Goal: Task Accomplishment & Management: Complete application form

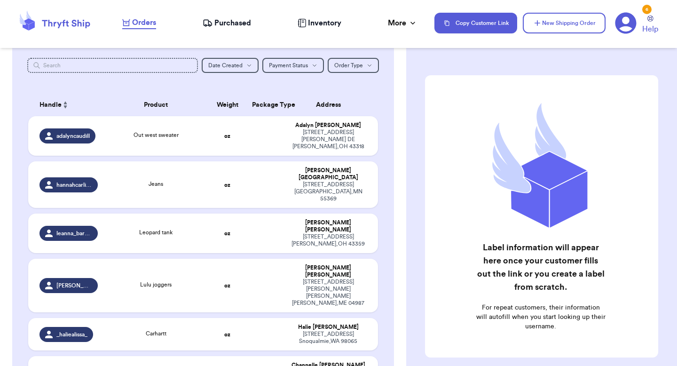
scroll to position [106, 0]
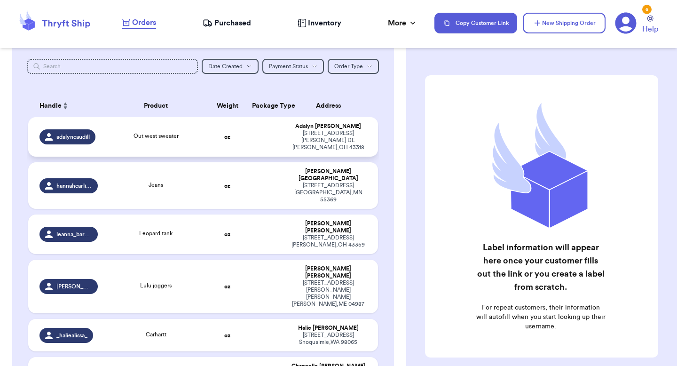
click at [196, 132] on div "Out west sweater" at bounding box center [156, 137] width 94 height 10
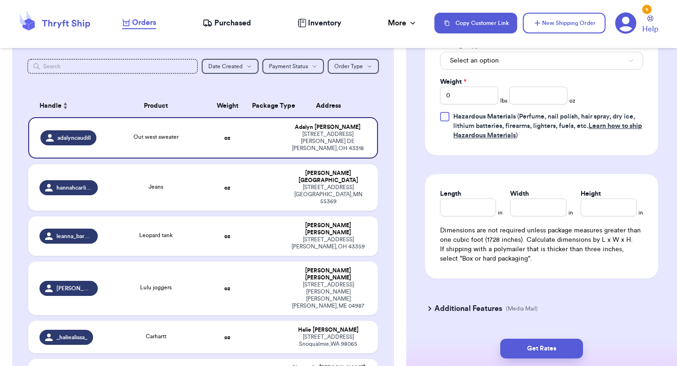
scroll to position [475, 0]
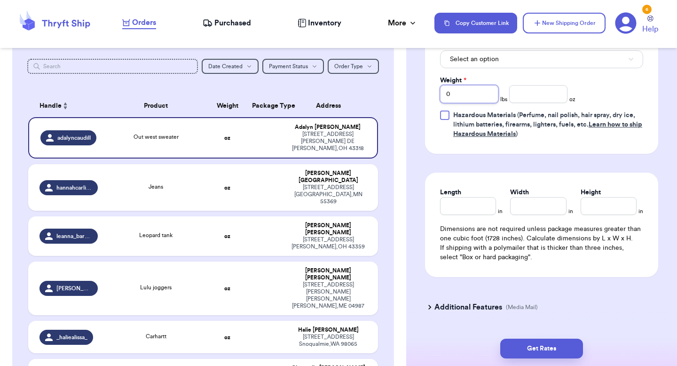
click at [483, 88] on input "0" at bounding box center [469, 94] width 58 height 18
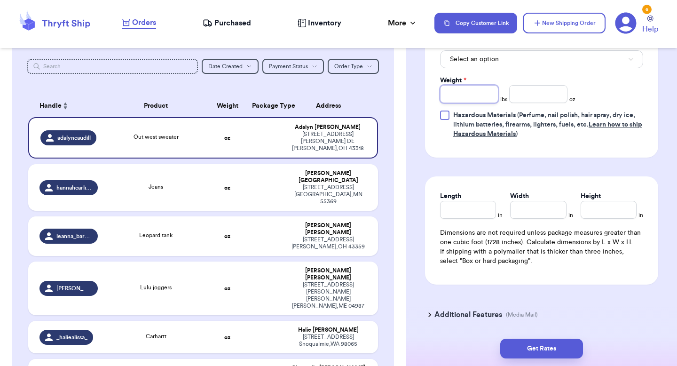
type input "1"
click at [542, 85] on input "number" at bounding box center [538, 94] width 58 height 18
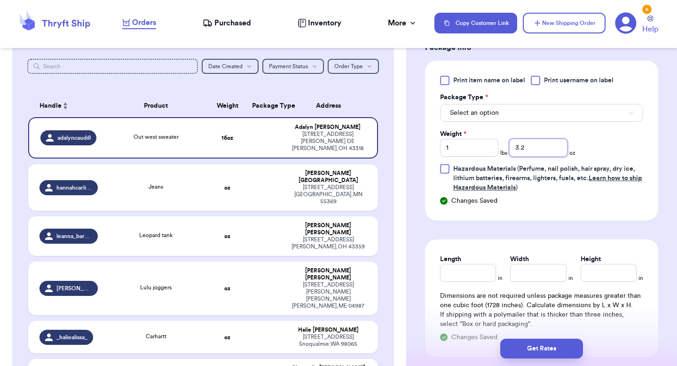
scroll to position [414, 0]
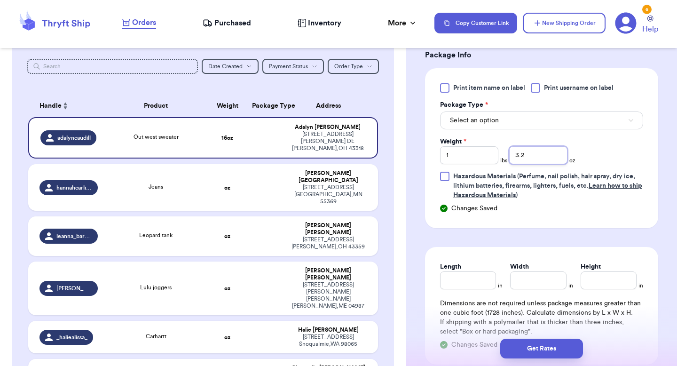
type input "3.2"
click at [506, 111] on button "Select an option" at bounding box center [541, 120] width 203 height 18
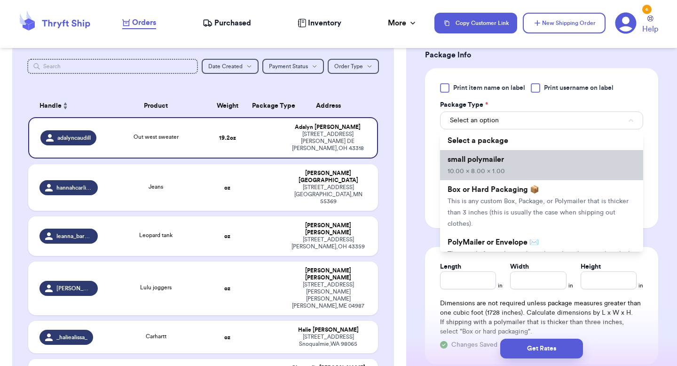
click at [495, 156] on span "small polymailer" at bounding box center [476, 160] width 56 height 8
type input "10"
type input "8"
type input "1"
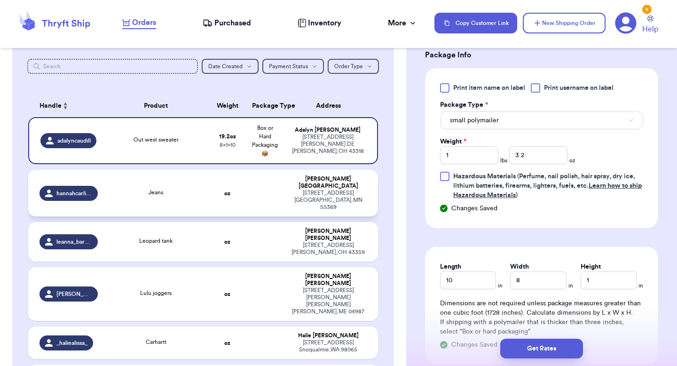
click at [203, 184] on td "Jeans" at bounding box center [155, 193] width 105 height 47
type input "Jeans"
type input "0"
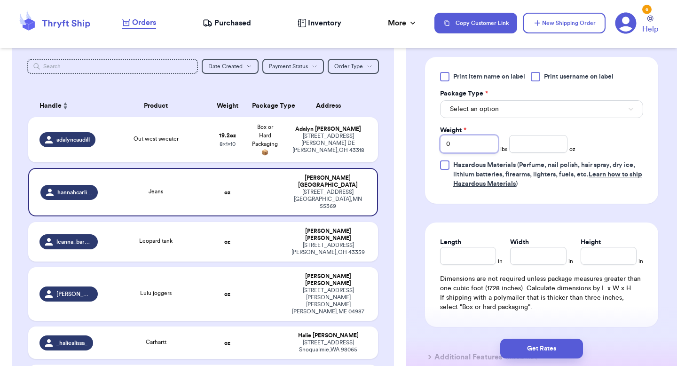
click at [475, 144] on input "0" at bounding box center [469, 144] width 58 height 18
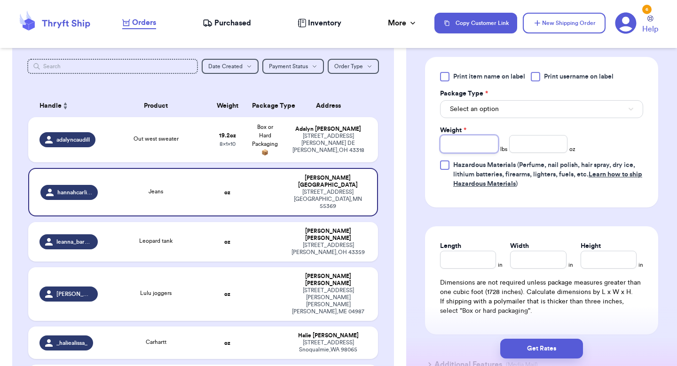
type input "1"
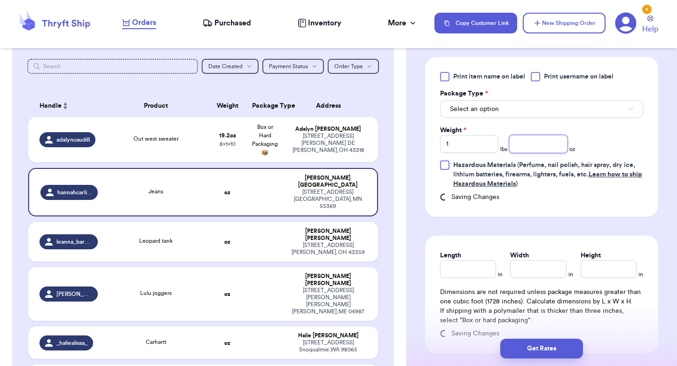
click at [511, 148] on input "number" at bounding box center [538, 144] width 58 height 18
type input "3"
click at [490, 107] on span "Select an option" at bounding box center [474, 108] width 49 height 9
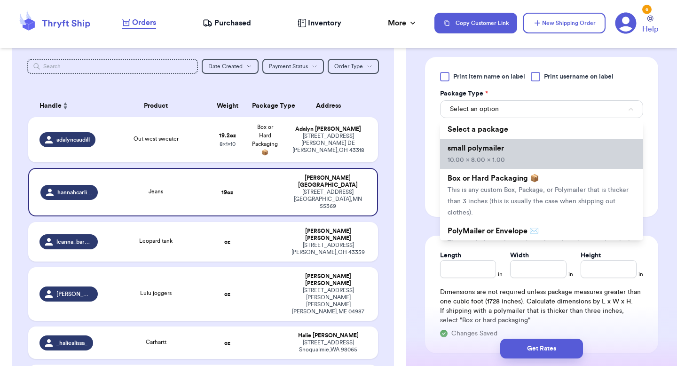
click at [484, 158] on span "10.00 x 8.00 x 1.00" at bounding box center [476, 160] width 57 height 7
type input "10"
type input "8"
type input "1"
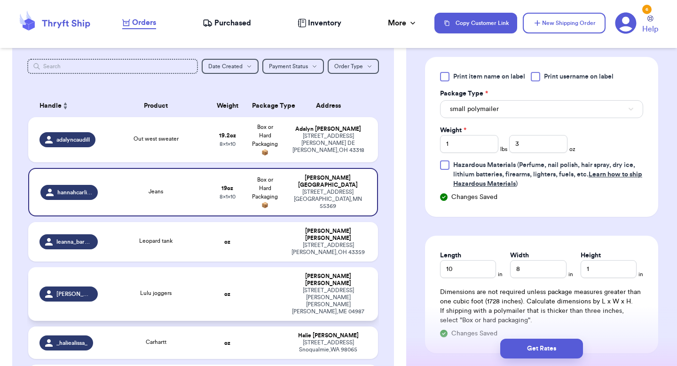
click at [251, 283] on td at bounding box center [265, 294] width 38 height 54
type input "Lulu joggers"
type input "0"
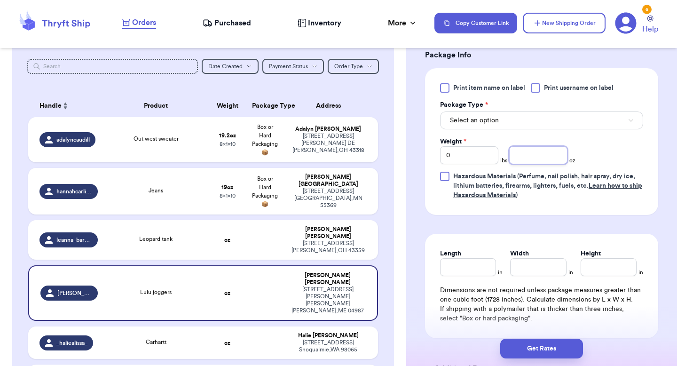
click at [533, 149] on input "number" at bounding box center [538, 155] width 58 height 18
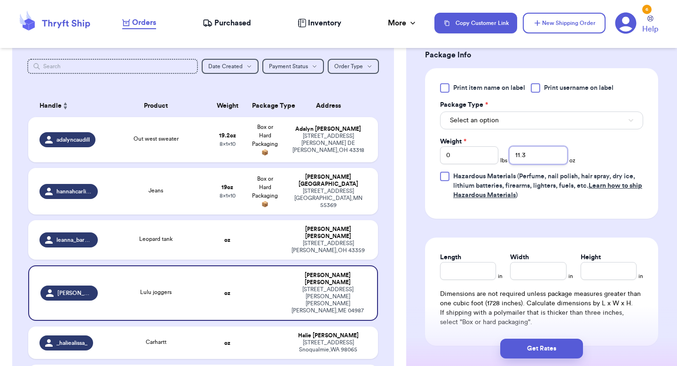
type input "11.3"
click at [529, 118] on button "Select an option" at bounding box center [541, 120] width 203 height 18
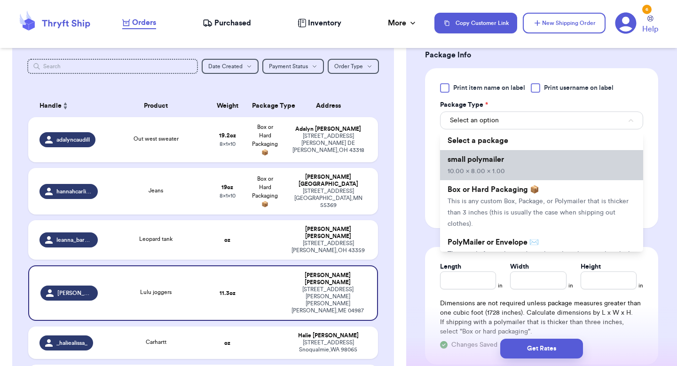
click at [520, 163] on li "small polymailer 10.00 x 8.00 x 1.00" at bounding box center [541, 165] width 203 height 30
type input "10"
type input "8"
type input "1"
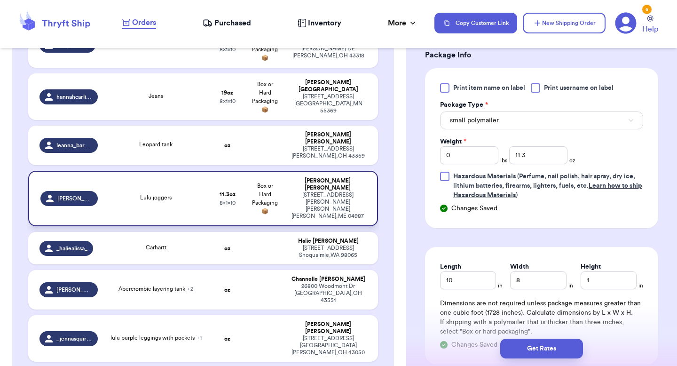
scroll to position [202, 0]
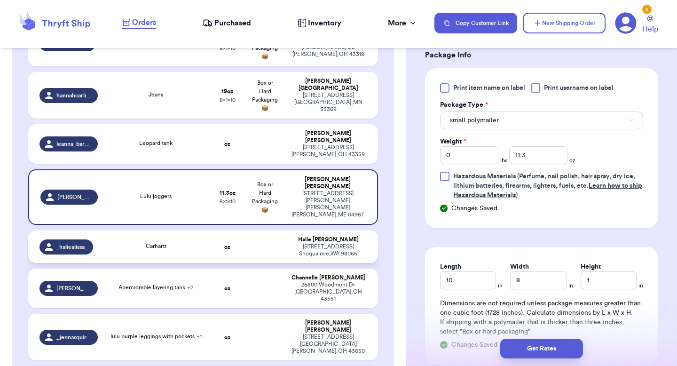
click at [236, 231] on td "oz" at bounding box center [228, 246] width 38 height 32
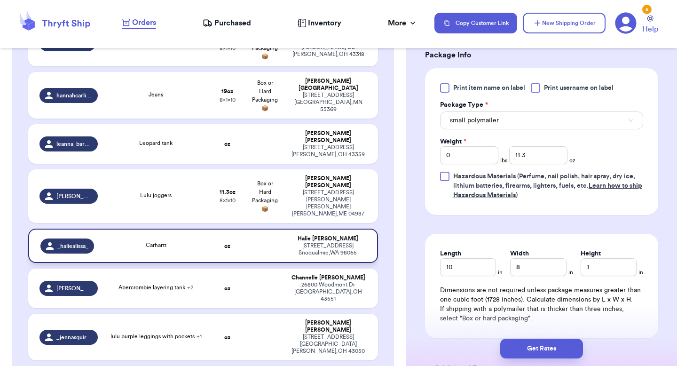
type input "Carhartt"
click at [531, 146] on input "number" at bounding box center [538, 155] width 58 height 18
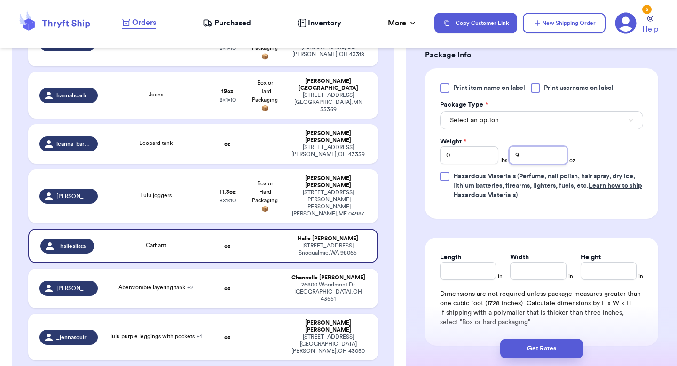
type input "9"
click at [531, 112] on button "Select an option" at bounding box center [541, 120] width 203 height 18
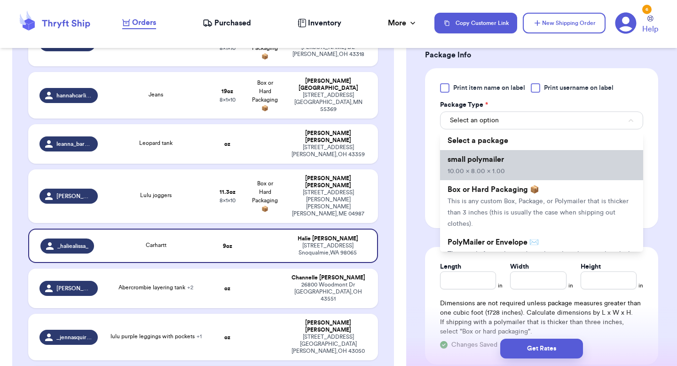
click at [505, 157] on li "small polymailer 10.00 x 8.00 x 1.00" at bounding box center [541, 165] width 203 height 30
type input "10"
type input "8"
type input "1"
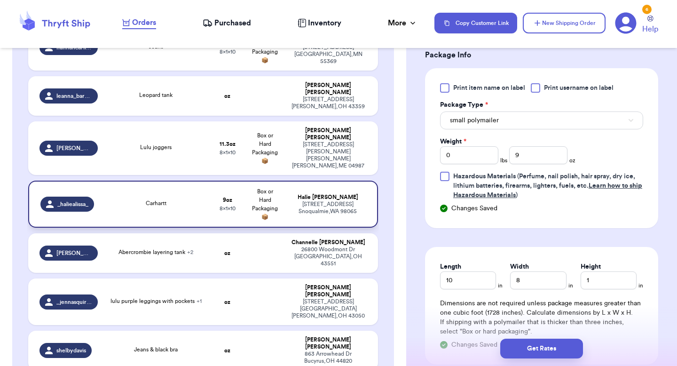
scroll to position [250, 0]
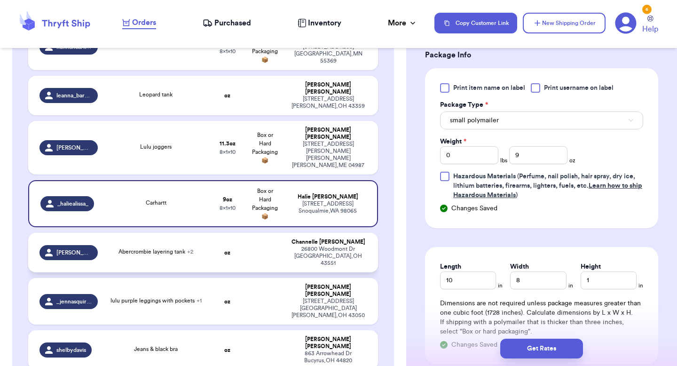
click at [250, 233] on td at bounding box center [265, 253] width 38 height 40
type input "Abercrombie layering tank"
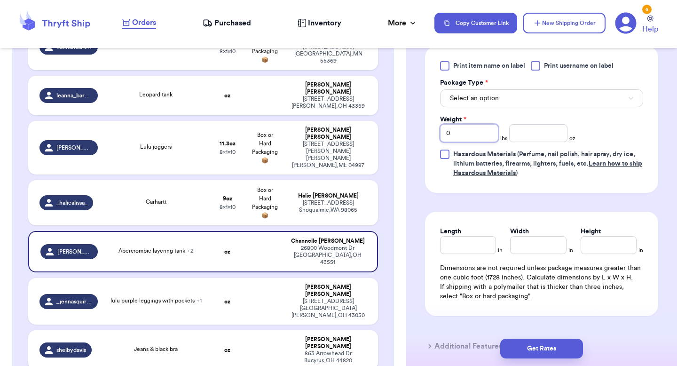
click at [473, 142] on input "0" at bounding box center [469, 133] width 58 height 18
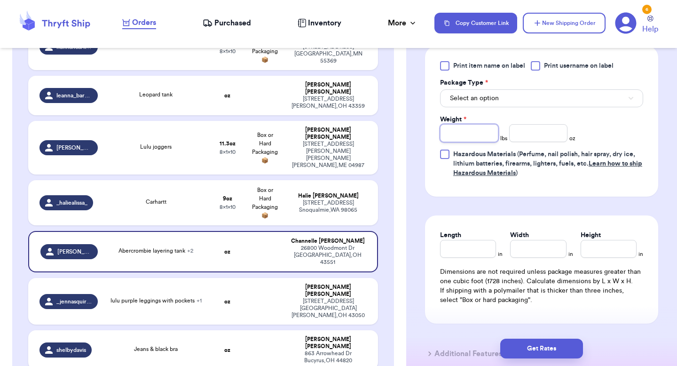
type input "1"
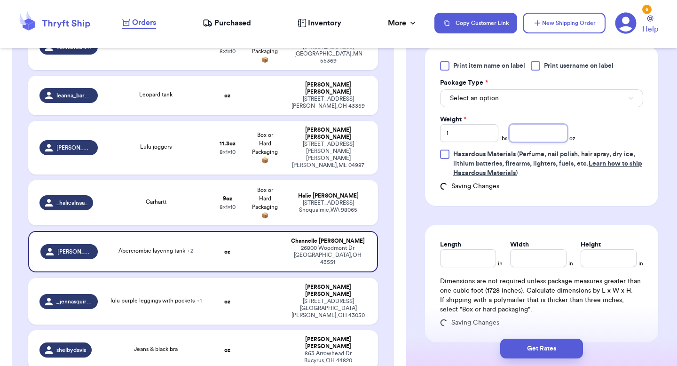
click at [523, 142] on input "number" at bounding box center [538, 133] width 58 height 18
type input "8.2"
click at [536, 107] on button "Select an option" at bounding box center [541, 98] width 203 height 18
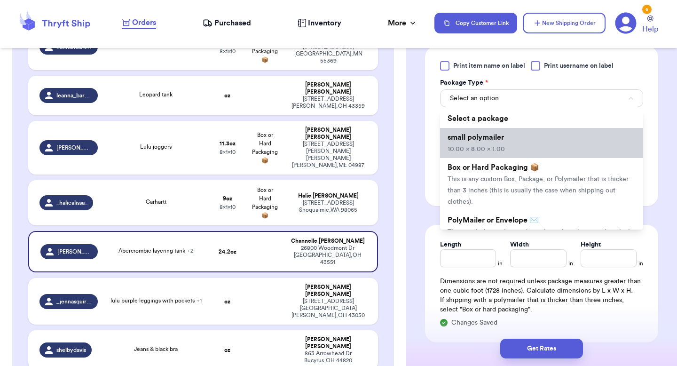
click at [529, 157] on li "small polymailer 10.00 x 8.00 x 1.00" at bounding box center [541, 143] width 203 height 30
type input "10"
type input "8"
type input "1"
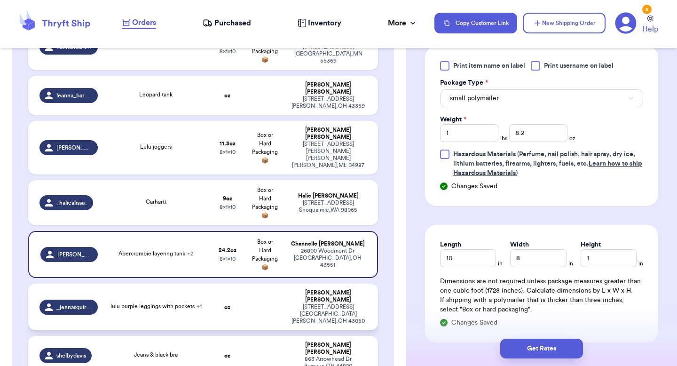
click at [277, 284] on td at bounding box center [265, 307] width 38 height 47
type input "lulu purple leggings with pockets"
type input "0"
type input "[PERSON_NAME] sleeve bodysuit"
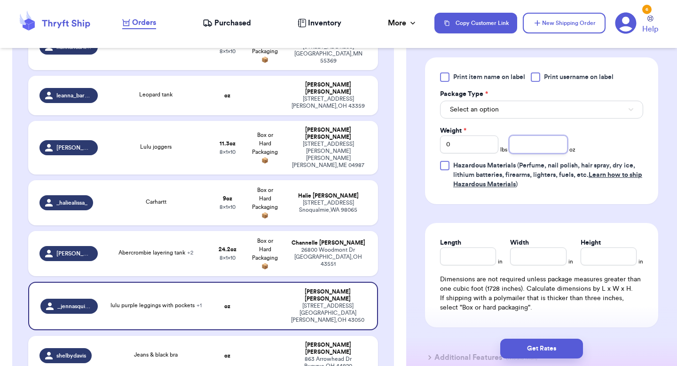
click at [528, 144] on input "number" at bounding box center [538, 144] width 58 height 18
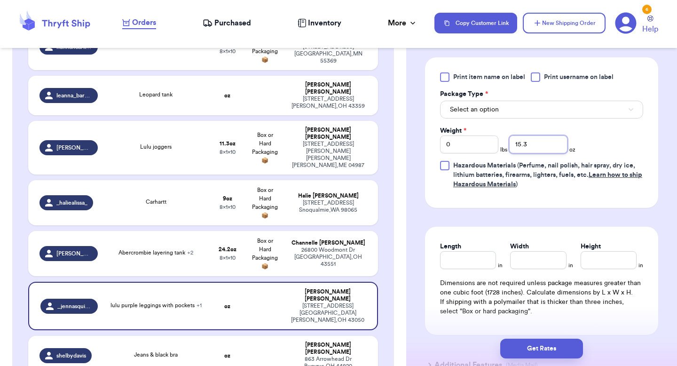
type input "15.3"
click at [518, 107] on button "Select an option" at bounding box center [541, 110] width 203 height 18
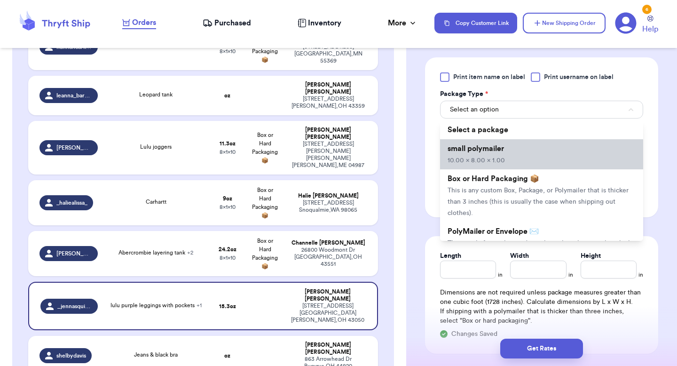
click at [501, 151] on span "small polymailer" at bounding box center [476, 149] width 56 height 8
type input "10"
type input "8"
type input "1"
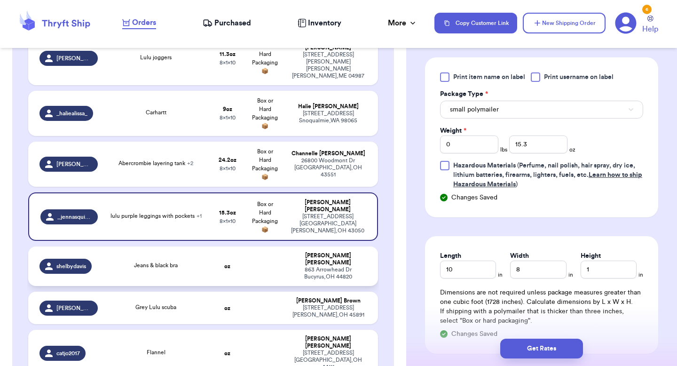
scroll to position [347, 0]
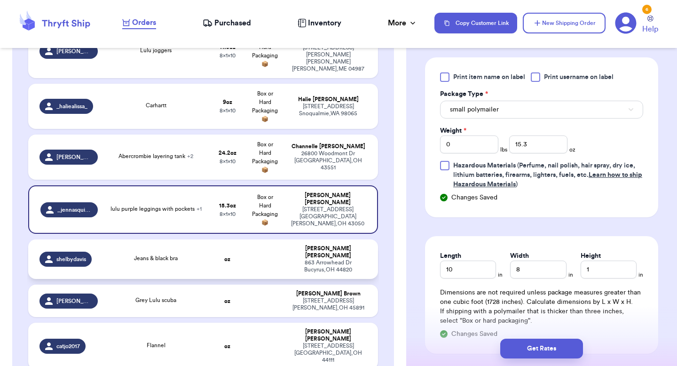
click at [225, 256] on strong "oz" at bounding box center [227, 259] width 6 height 6
type input "Jeans & black bra"
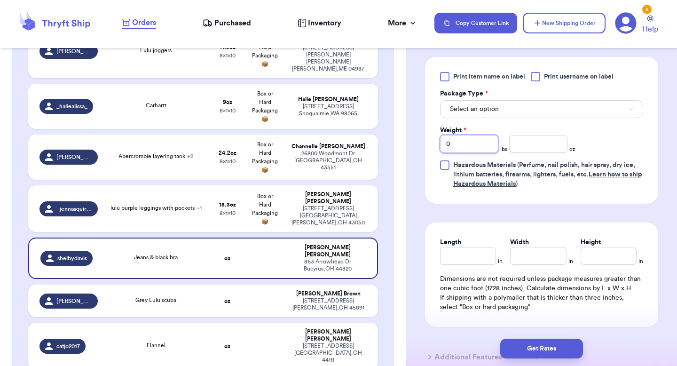
click at [472, 147] on input "0" at bounding box center [469, 144] width 58 height 18
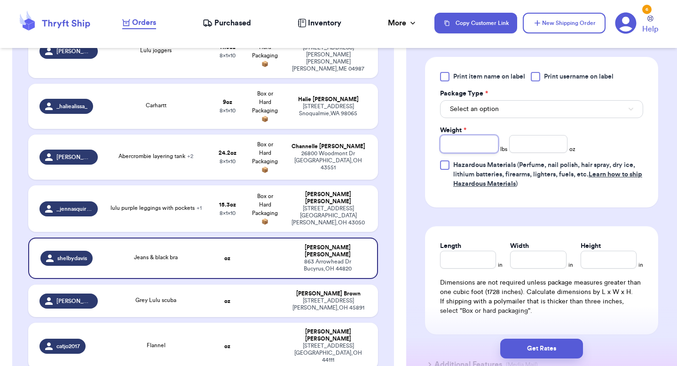
type input "3"
click at [539, 113] on button "Select an option" at bounding box center [541, 109] width 203 height 18
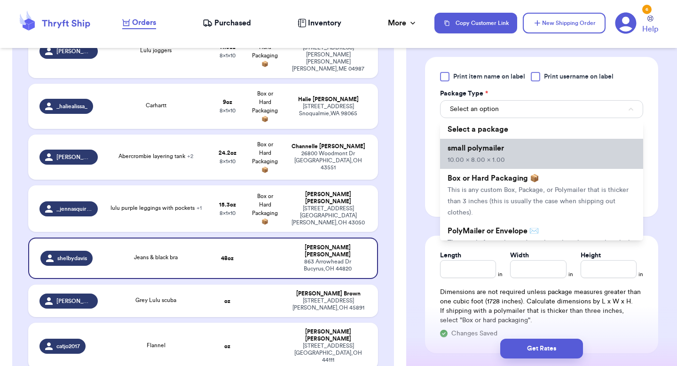
click at [505, 160] on li "small polymailer 10.00 x 8.00 x 1.00" at bounding box center [541, 154] width 203 height 30
type input "10"
type input "8"
type input "1"
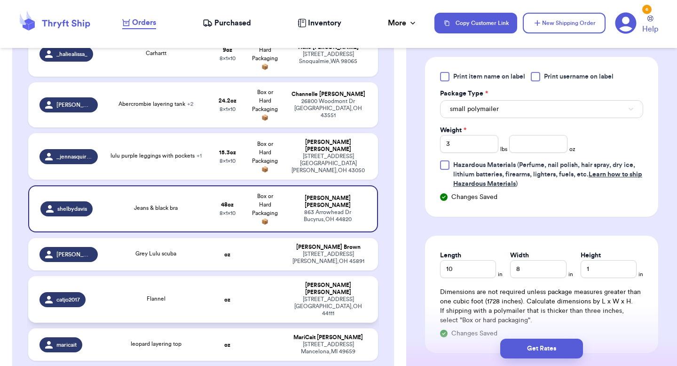
scroll to position [401, 0]
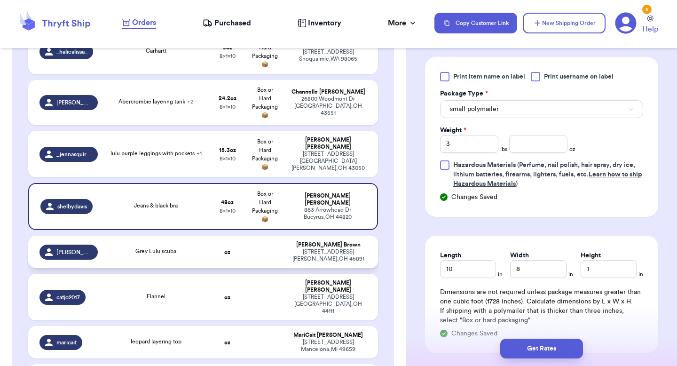
click at [266, 236] on td at bounding box center [265, 252] width 38 height 32
type input "Grey Lulu scuba"
type input "0"
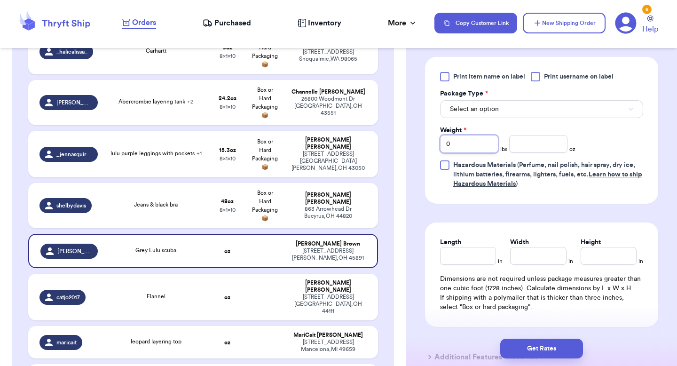
click at [467, 142] on input "0" at bounding box center [469, 144] width 58 height 18
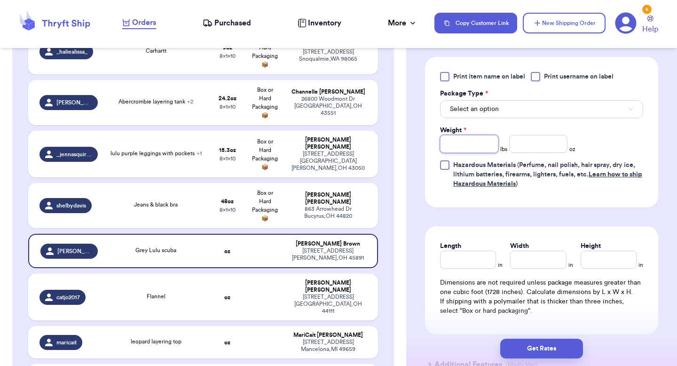
type input "1"
click at [536, 140] on input "number" at bounding box center [538, 144] width 58 height 18
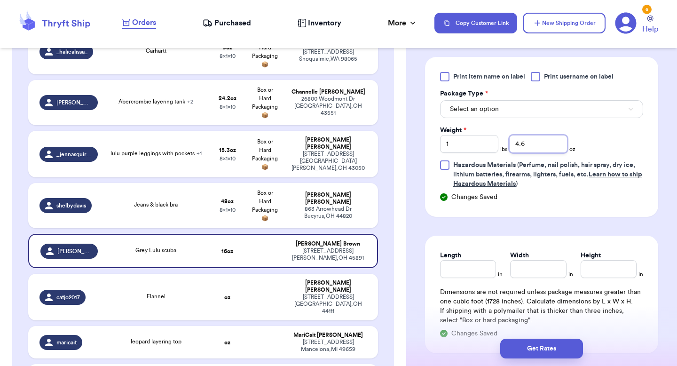
type input "4.6"
click at [513, 103] on button "Select an option" at bounding box center [541, 109] width 203 height 18
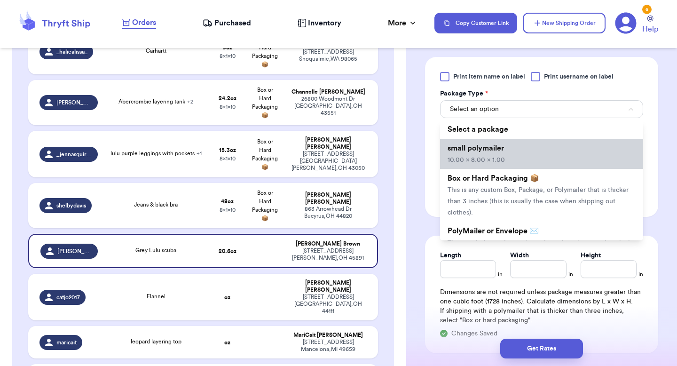
click at [511, 151] on li "small polymailer 10.00 x 8.00 x 1.00" at bounding box center [541, 154] width 203 height 30
type input "10"
type input "8"
type input "1"
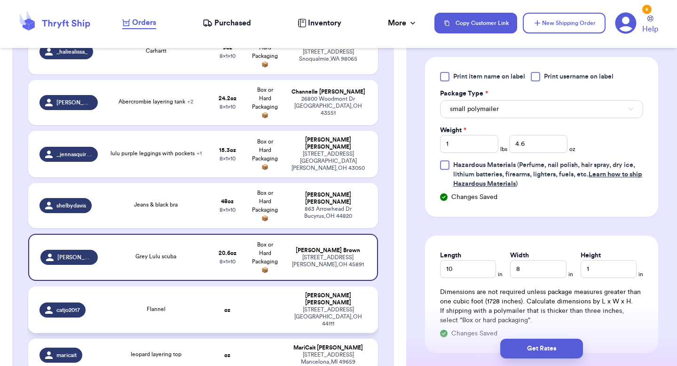
click at [231, 292] on td "oz" at bounding box center [228, 309] width 38 height 47
type input "Flannel"
type input "0"
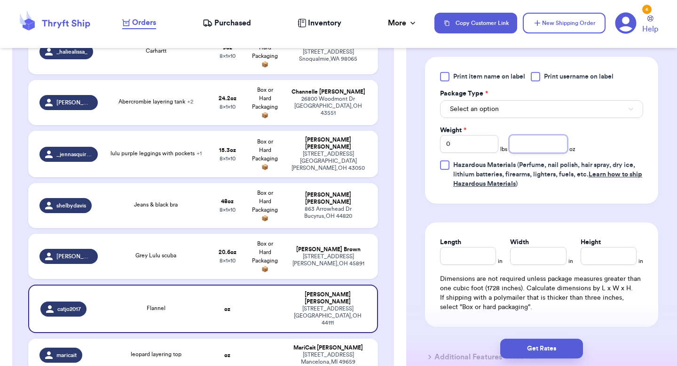
click at [530, 146] on input "number" at bounding box center [538, 144] width 58 height 18
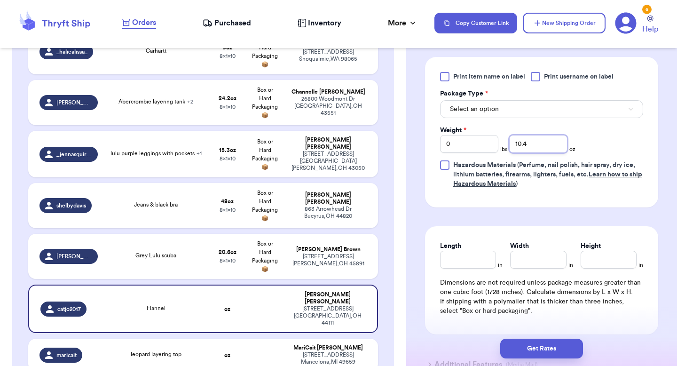
type input "10.4"
click at [524, 103] on button "Select an option" at bounding box center [541, 109] width 203 height 18
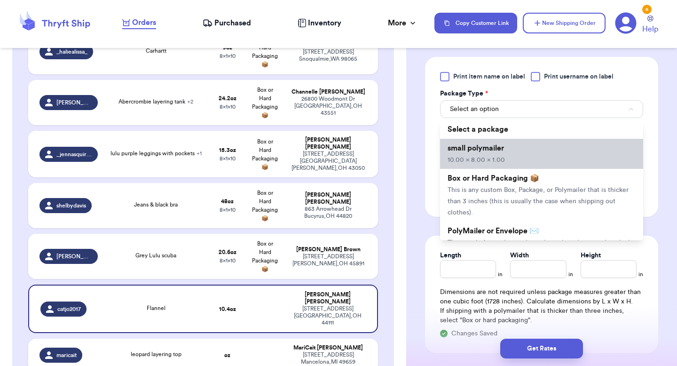
click at [505, 158] on li "small polymailer 10.00 x 8.00 x 1.00" at bounding box center [541, 154] width 203 height 30
type input "10"
type input "8"
type input "1"
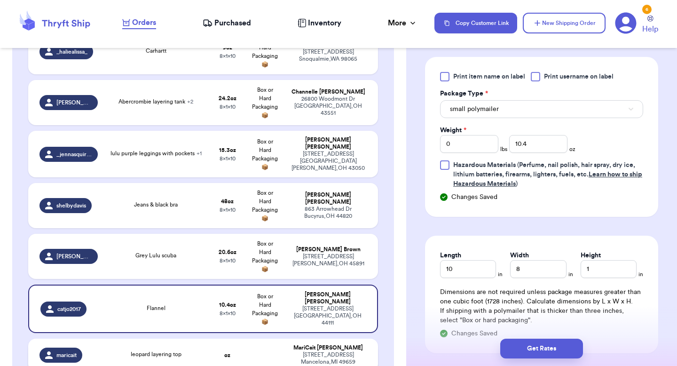
click at [240, 339] on td "oz" at bounding box center [228, 355] width 38 height 32
type input "leopard layering top"
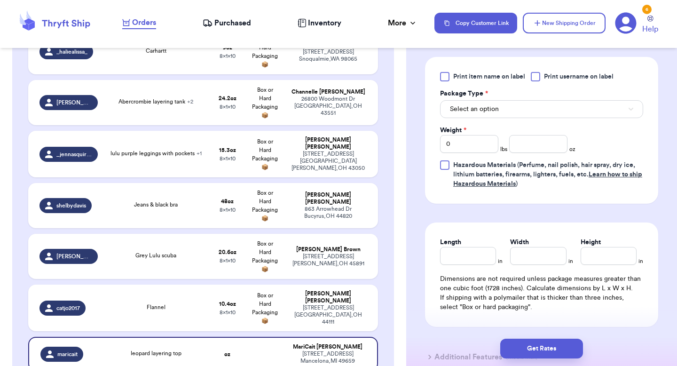
click at [532, 155] on div "Print item name on label Print username on label Package Type * Select an optio…" at bounding box center [541, 130] width 203 height 117
click at [537, 148] on input "number" at bounding box center [538, 144] width 58 height 18
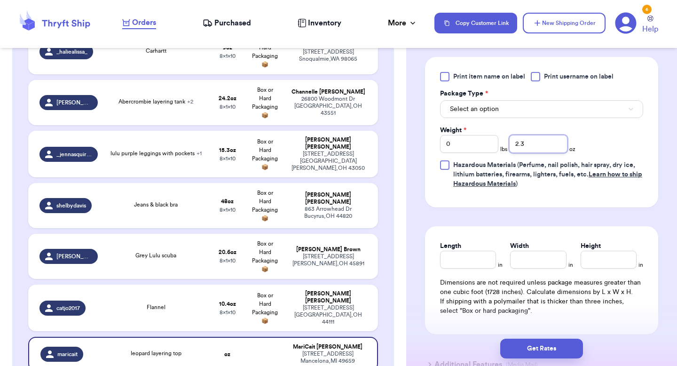
type input "2.3"
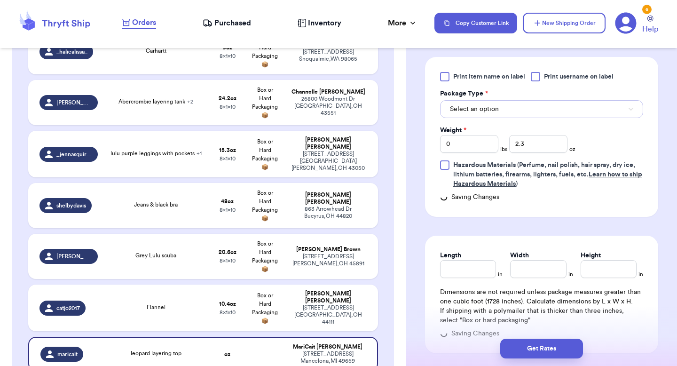
click at [540, 111] on button "Select an option" at bounding box center [541, 109] width 203 height 18
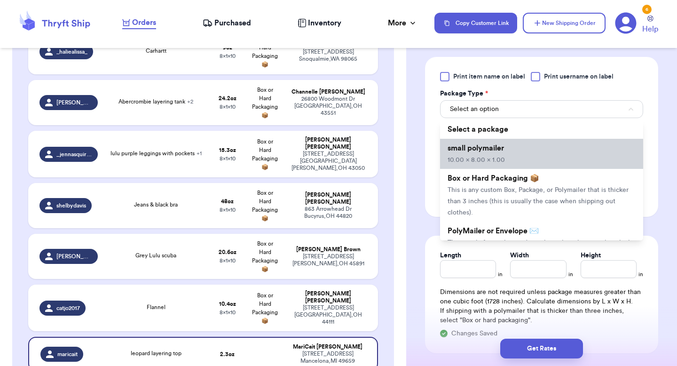
click at [525, 166] on li "small polymailer 10.00 x 8.00 x 1.00" at bounding box center [541, 154] width 203 height 30
type input "10"
type input "8"
type input "1"
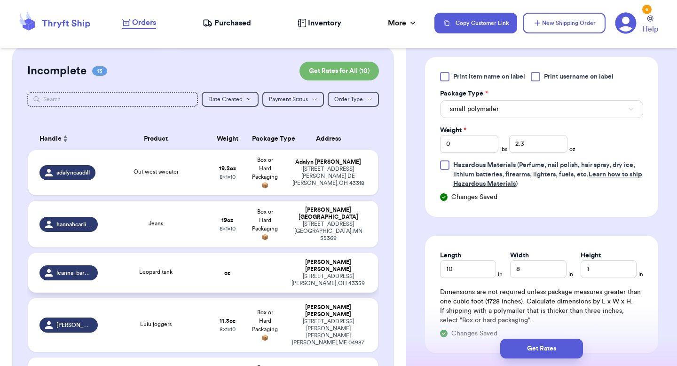
scroll to position [85, 0]
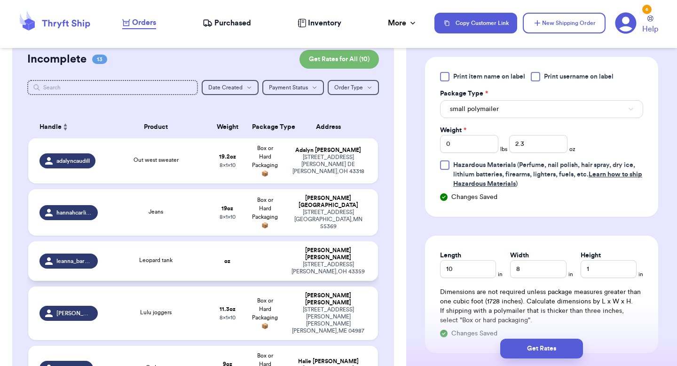
click at [185, 256] on div "Leopard tank" at bounding box center [156, 261] width 94 height 10
type input "Leopard tank"
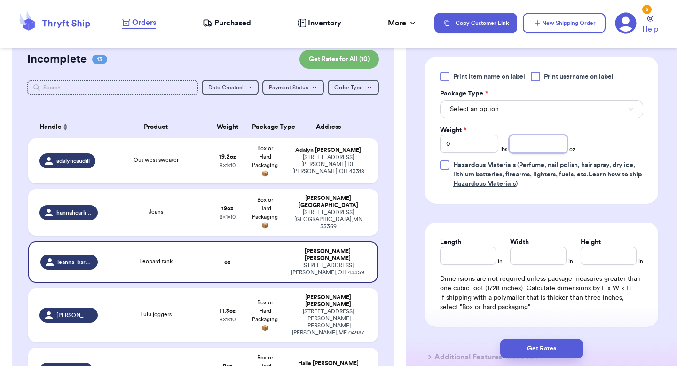
click at [542, 148] on input "number" at bounding box center [538, 144] width 58 height 18
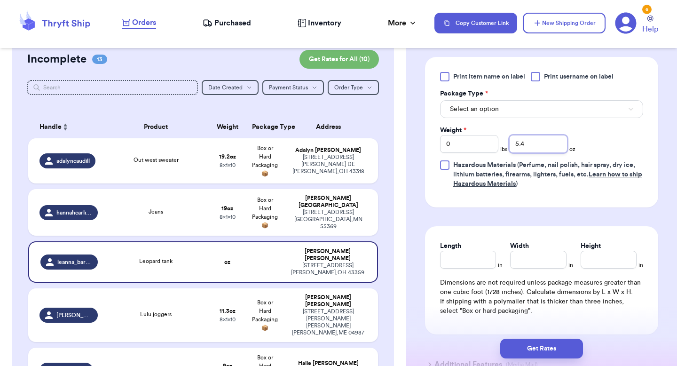
type input "5.4"
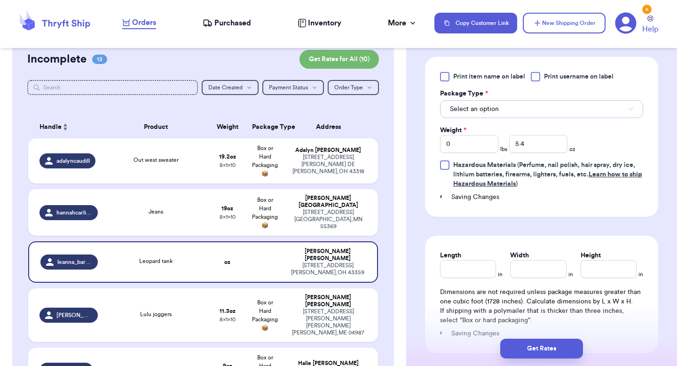
click at [550, 108] on button "Select an option" at bounding box center [541, 109] width 203 height 18
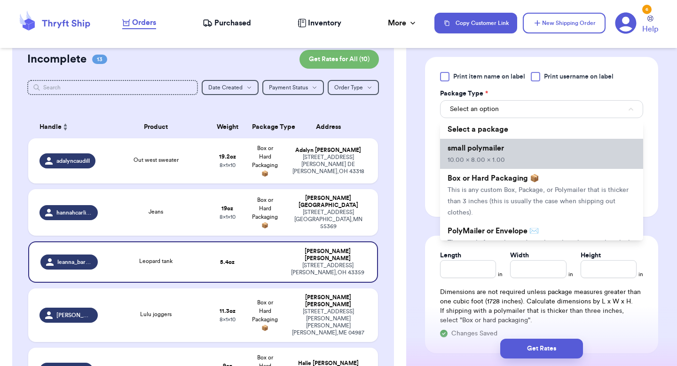
click at [529, 155] on li "small polymailer 10.00 x 8.00 x 1.00" at bounding box center [541, 154] width 203 height 30
type input "10"
type input "8"
type input "1"
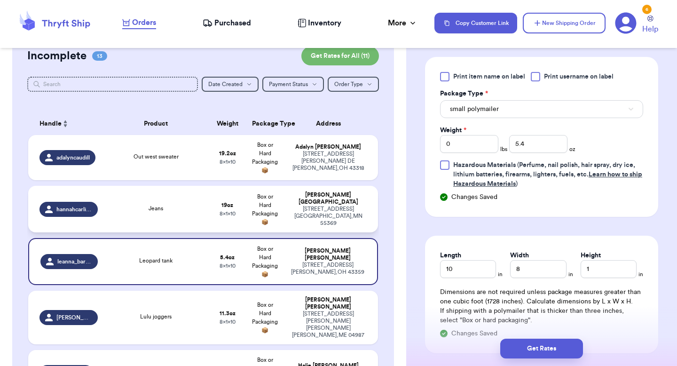
scroll to position [0, 0]
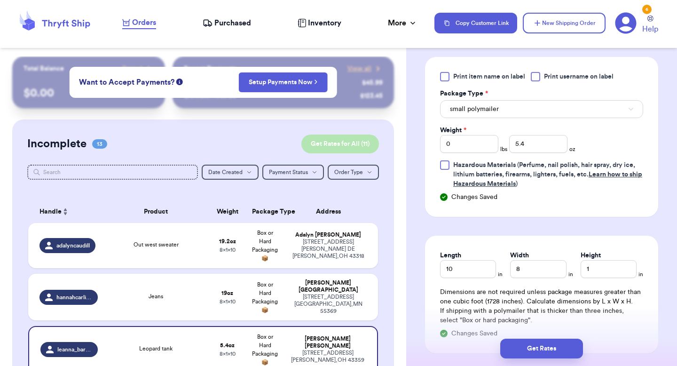
click at [351, 138] on button "Get Rates for All ( 11 )" at bounding box center [340, 144] width 78 height 19
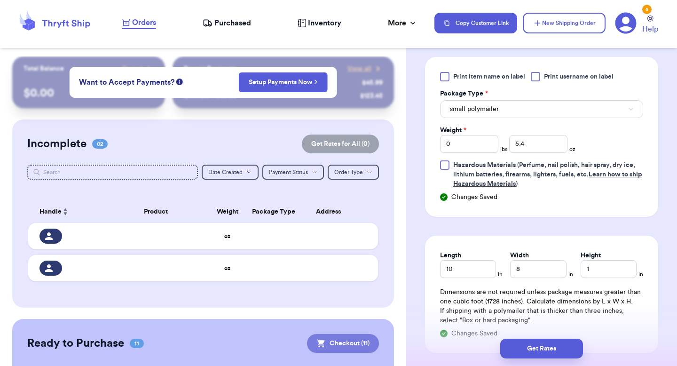
click at [328, 343] on button "Checkout ( 11 )" at bounding box center [343, 343] width 72 height 19
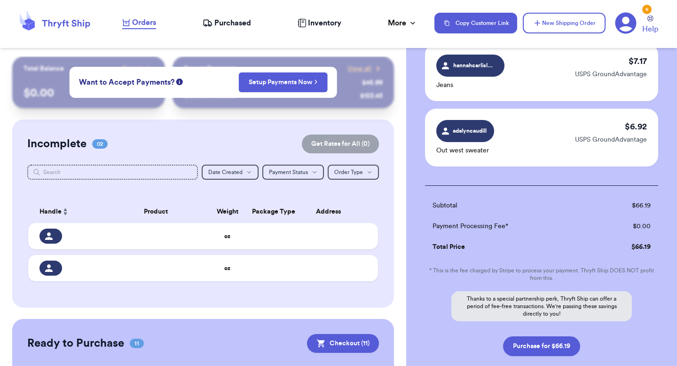
scroll to position [718, 0]
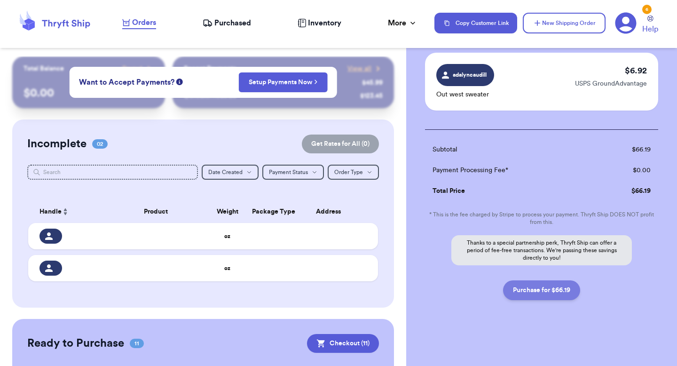
click at [548, 298] on button "Purchase for $66.19" at bounding box center [541, 290] width 77 height 20
checkbox input "false"
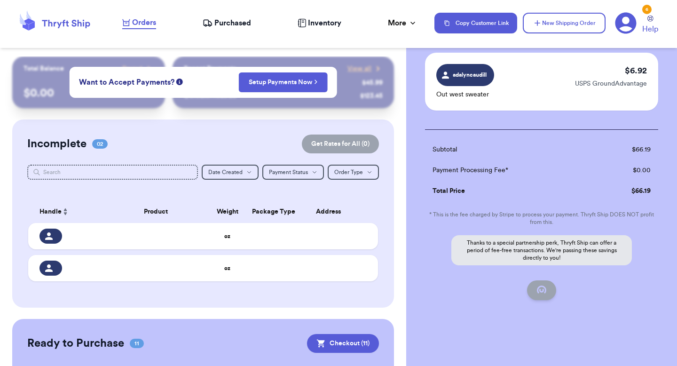
checkbox input "false"
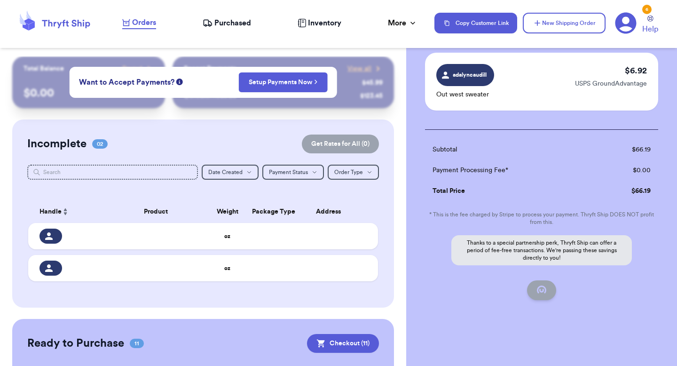
checkbox input "false"
checkbox input "true"
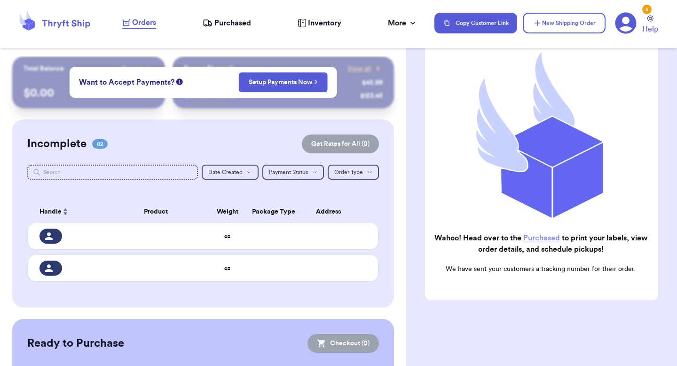
click at [552, 241] on link "Purchased" at bounding box center [541, 238] width 37 height 8
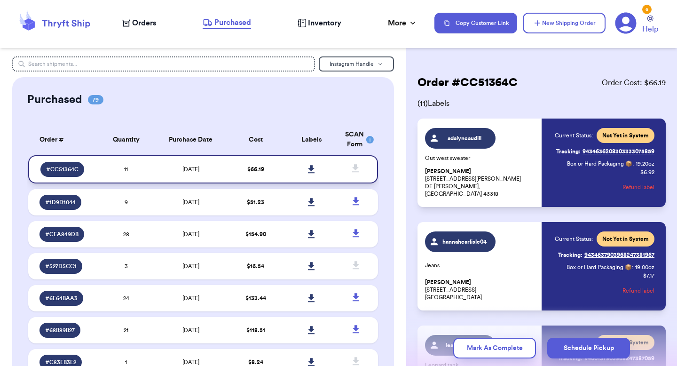
click at [309, 167] on icon at bounding box center [311, 169] width 7 height 8
